Goal: Navigation & Orientation: Find specific page/section

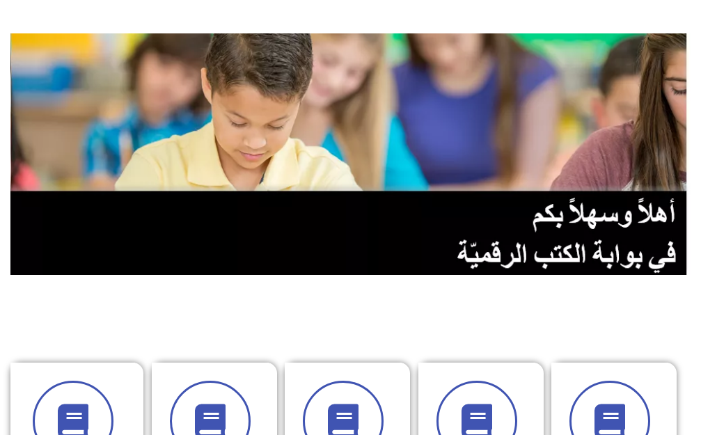
scroll to position [279, 0]
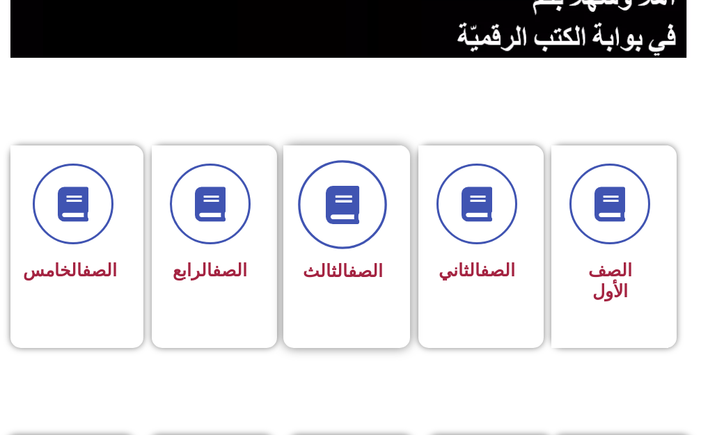
click at [342, 243] on span at bounding box center [342, 204] width 89 height 89
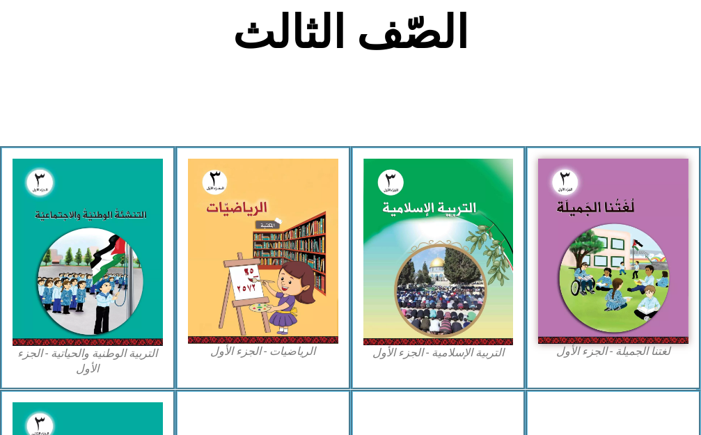
scroll to position [418, 0]
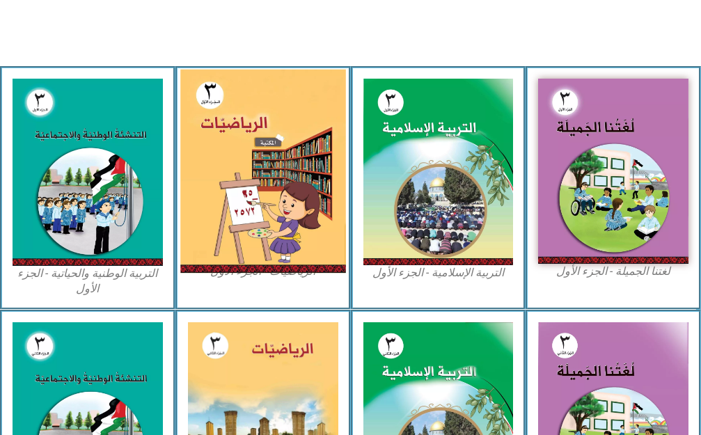
click at [274, 193] on img at bounding box center [262, 171] width 165 height 204
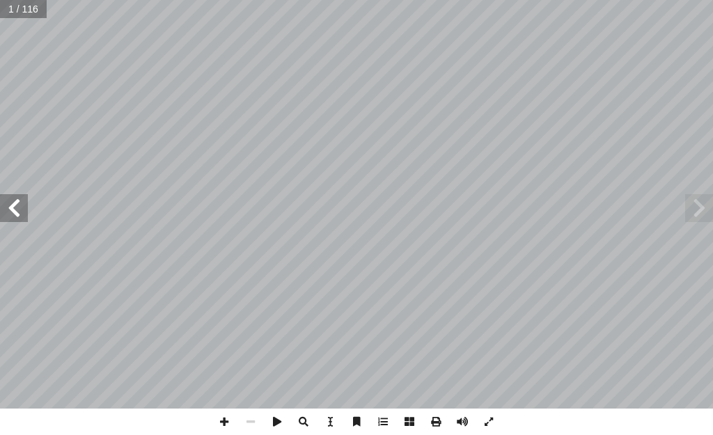
click at [11, 10] on input "text" at bounding box center [23, 9] width 46 height 18
type input "**"
click at [19, 216] on span at bounding box center [14, 208] width 28 height 28
click at [19, 215] on span at bounding box center [14, 208] width 28 height 28
click at [707, 217] on span at bounding box center [699, 208] width 28 height 28
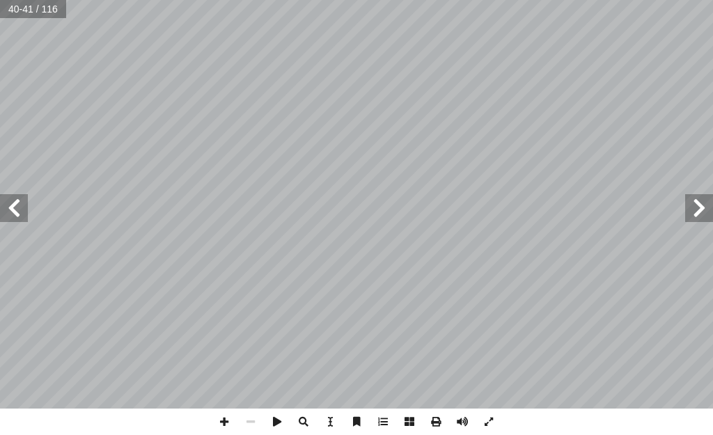
click at [707, 217] on span at bounding box center [699, 208] width 28 height 28
click at [690, 203] on span at bounding box center [699, 208] width 28 height 28
click at [224, 422] on span at bounding box center [224, 422] width 26 height 26
click at [139, 414] on div "٢ 8 أ ا ب ع: ْ م َ الج َ ج ِ ت � ن ُ د ِ ج أ ا َ و ً � ّ ي ِ مود َ ع ُ ب ُ كت أ…" at bounding box center [356, 217] width 713 height 435
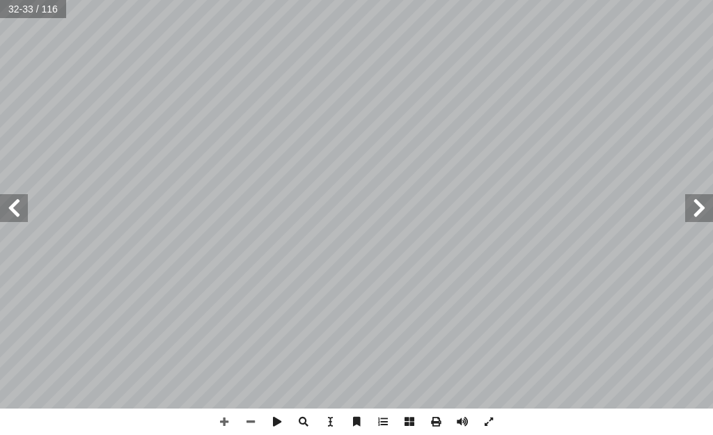
click at [157, 407] on div "٢ 8 أ ا ب ع: ْ م َ الج َ ج ِ ت � ن ُ د ِ ج أ ا َ و ً � ّ ي ِ مود َ ع ُ ب ُ كت أ…" at bounding box center [356, 217] width 713 height 435
click at [24, 206] on span at bounding box center [14, 208] width 28 height 28
